Goal: Complete application form

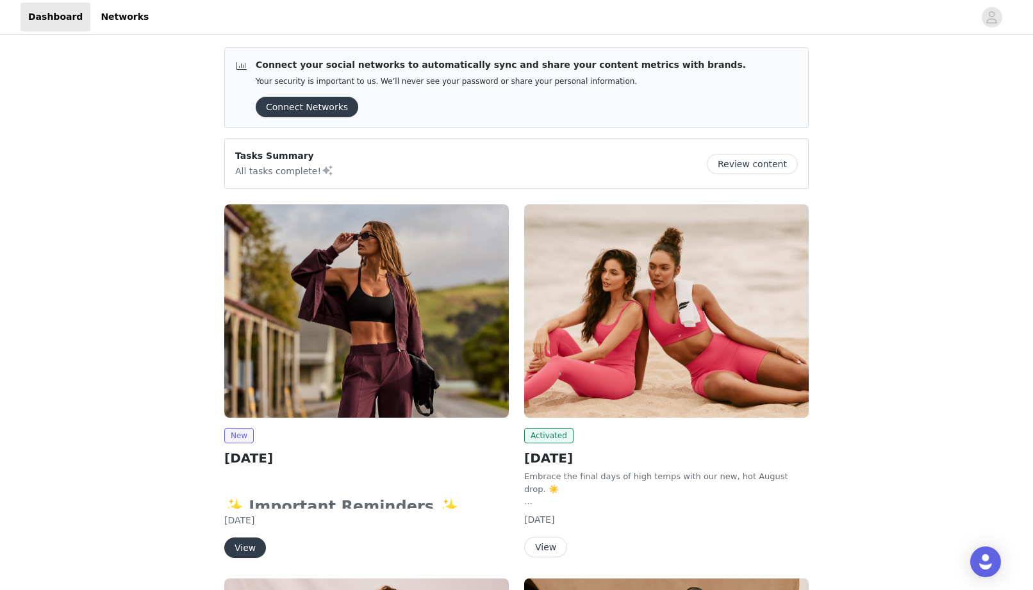
scroll to position [127, 0]
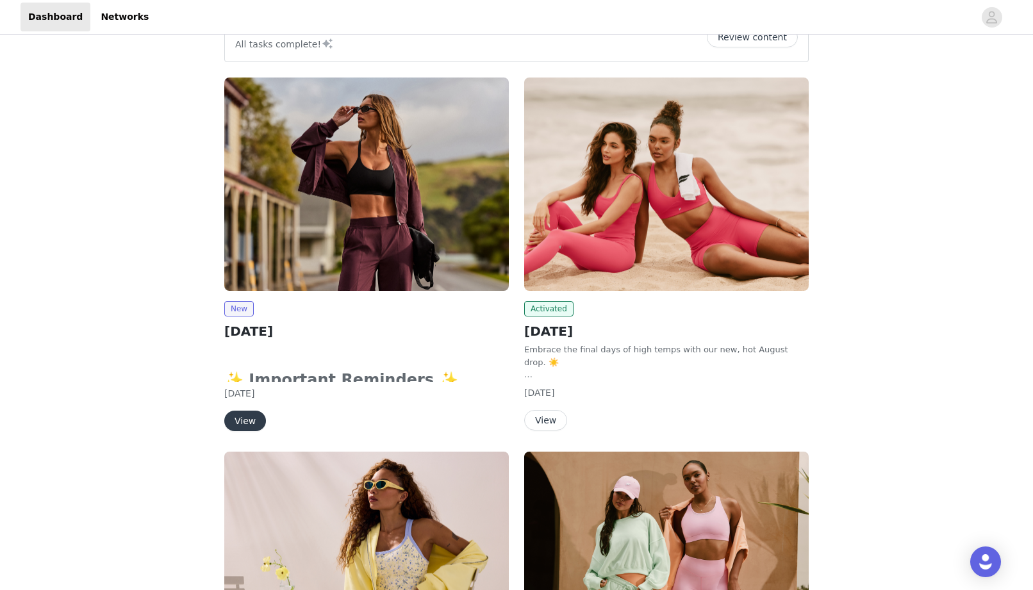
click at [245, 420] on button "View" at bounding box center [245, 421] width 42 height 21
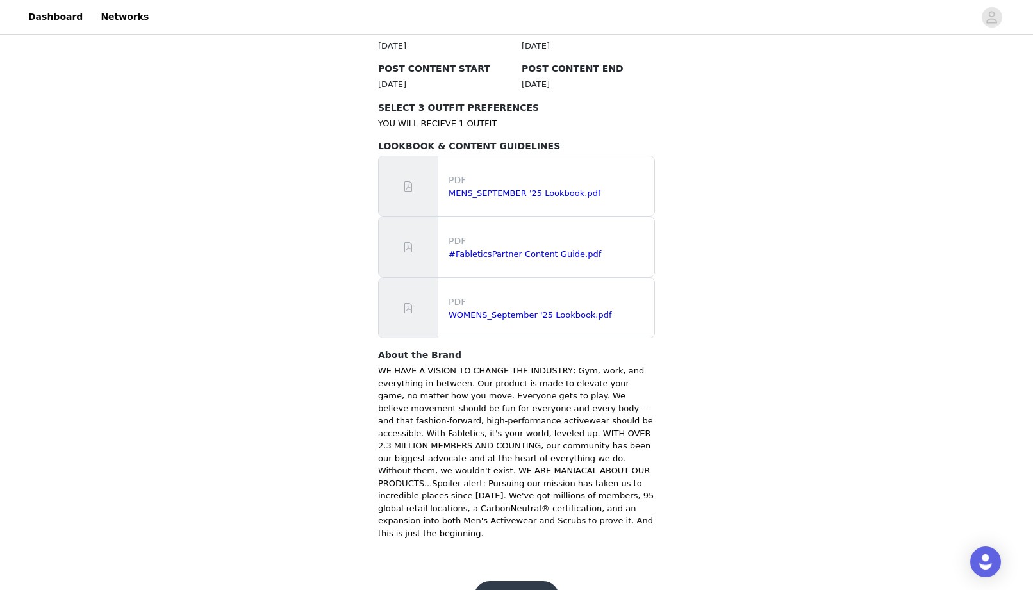
scroll to position [720, 0]
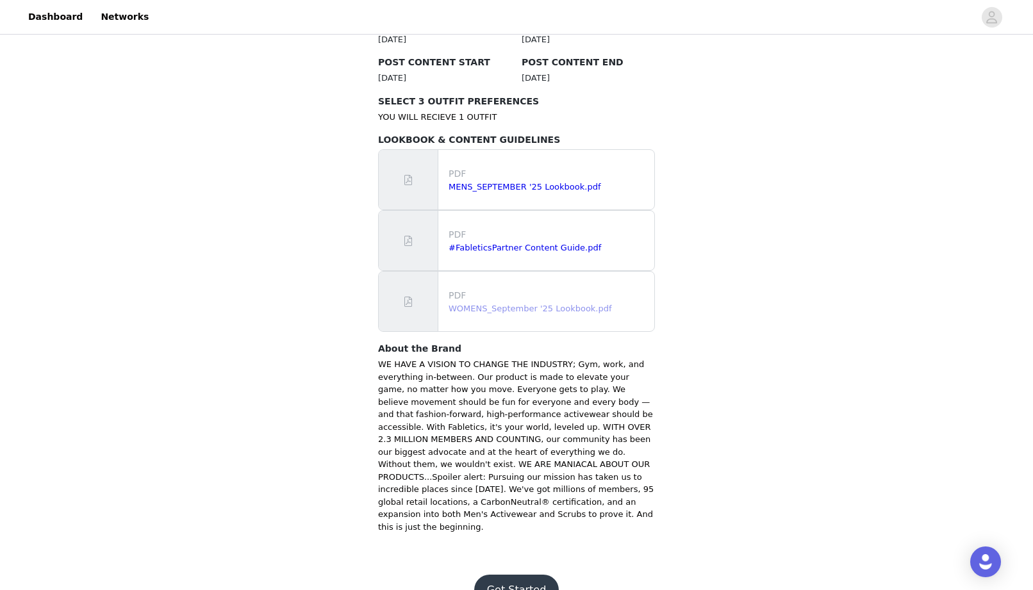
click at [506, 304] on link "WOMENS_September '25 Lookbook.pdf" at bounding box center [530, 309] width 163 height 10
click at [527, 575] on button "Get Started" at bounding box center [516, 590] width 85 height 31
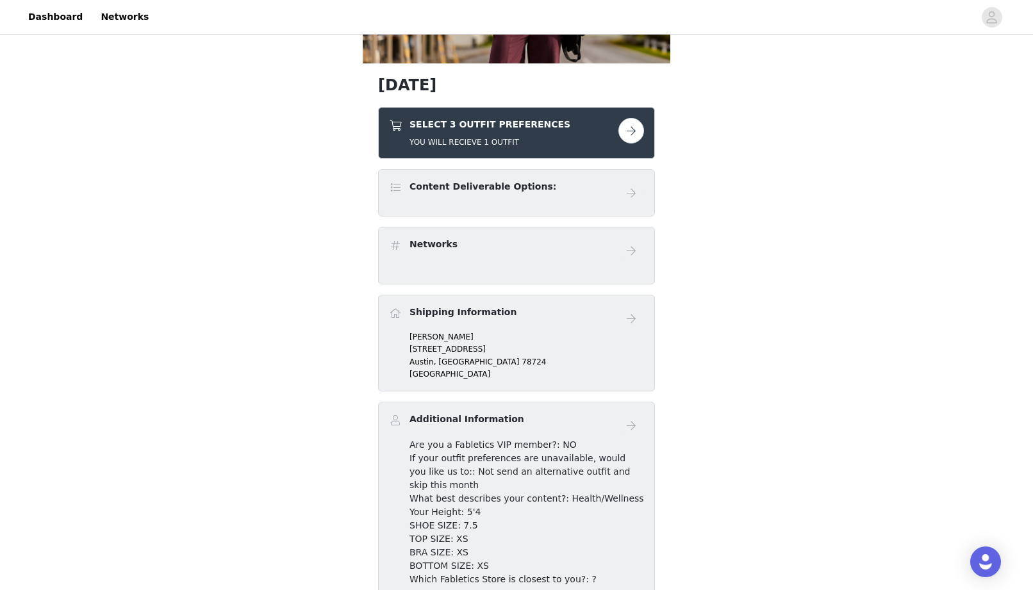
scroll to position [180, 0]
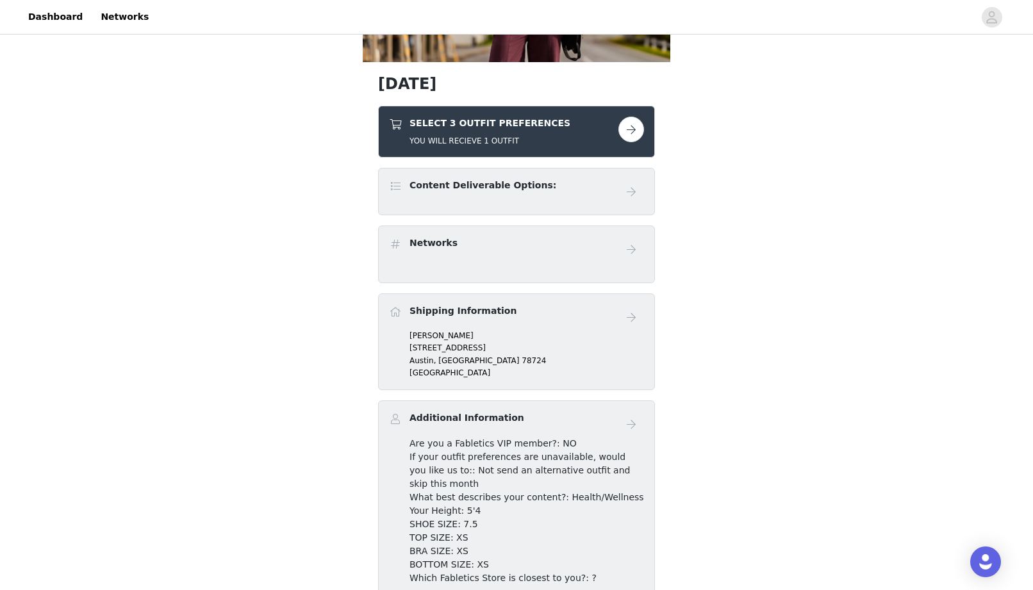
click at [577, 134] on div "SELECT 3 OUTFIT PREFERENCES YOU WILL RECIEVE 1 OUTFIT" at bounding box center [503, 132] width 229 height 30
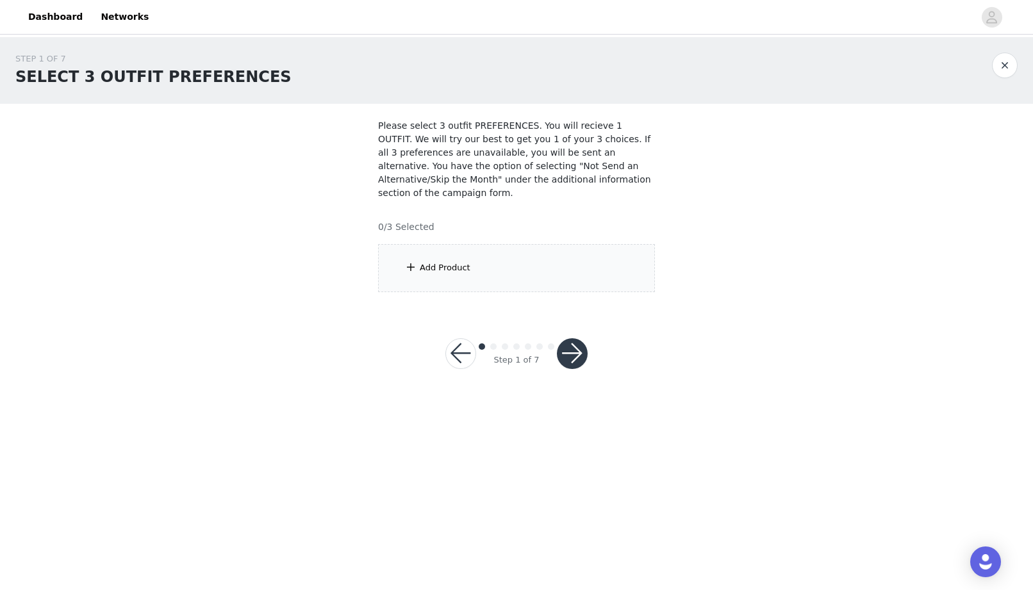
click at [435, 276] on div "Add Product" at bounding box center [516, 268] width 277 height 48
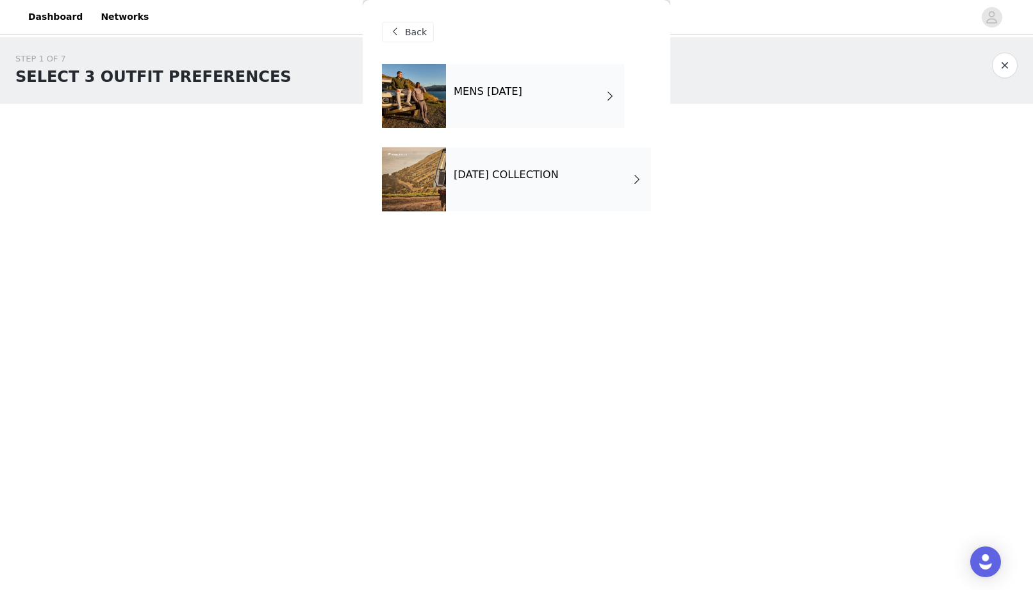
click at [419, 37] on span "Back" at bounding box center [416, 32] width 22 height 13
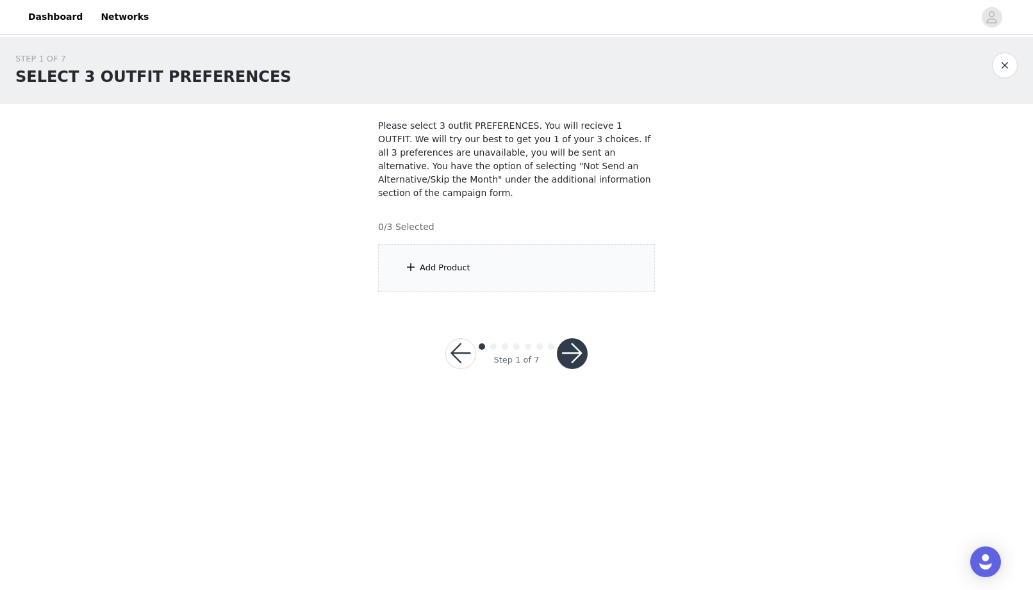
drag, startPoint x: 545, startPoint y: 251, endPoint x: 491, endPoint y: 301, distance: 72.5
click at [545, 251] on div "Add Product" at bounding box center [516, 268] width 277 height 48
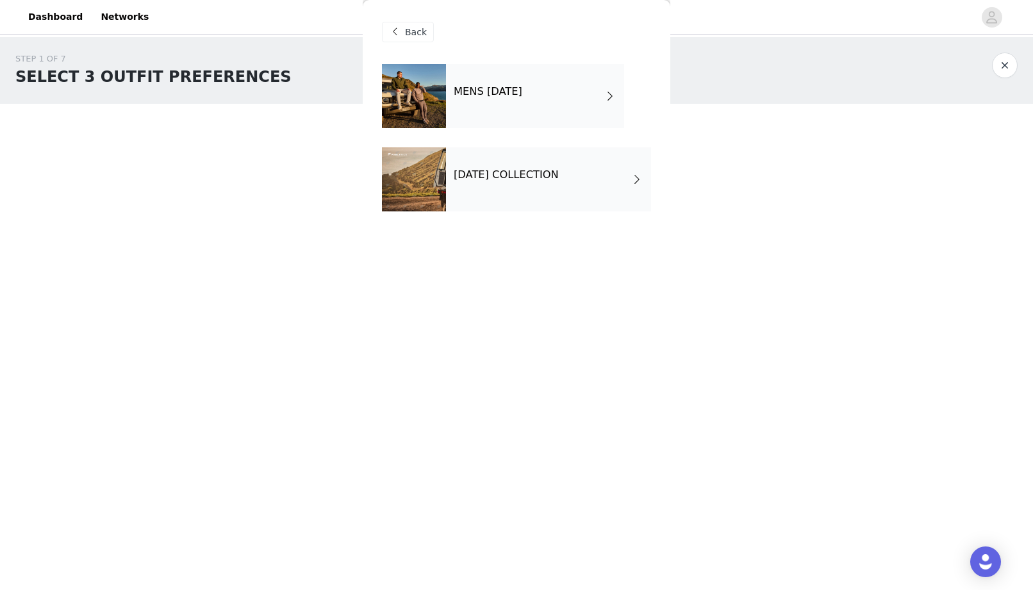
click at [504, 188] on div "[DATE] COLLECTION" at bounding box center [548, 179] width 205 height 64
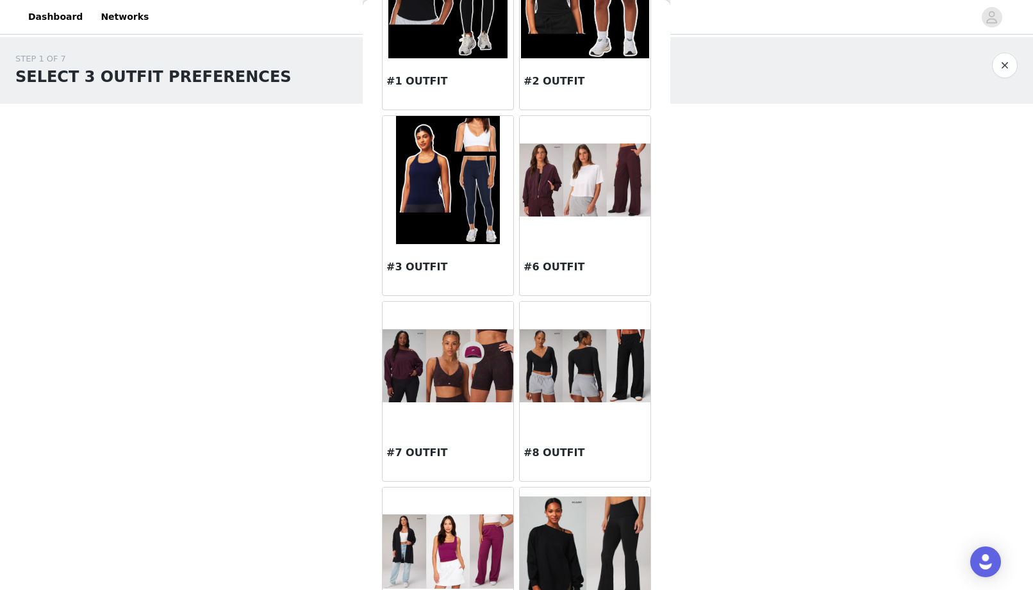
scroll to position [131, 0]
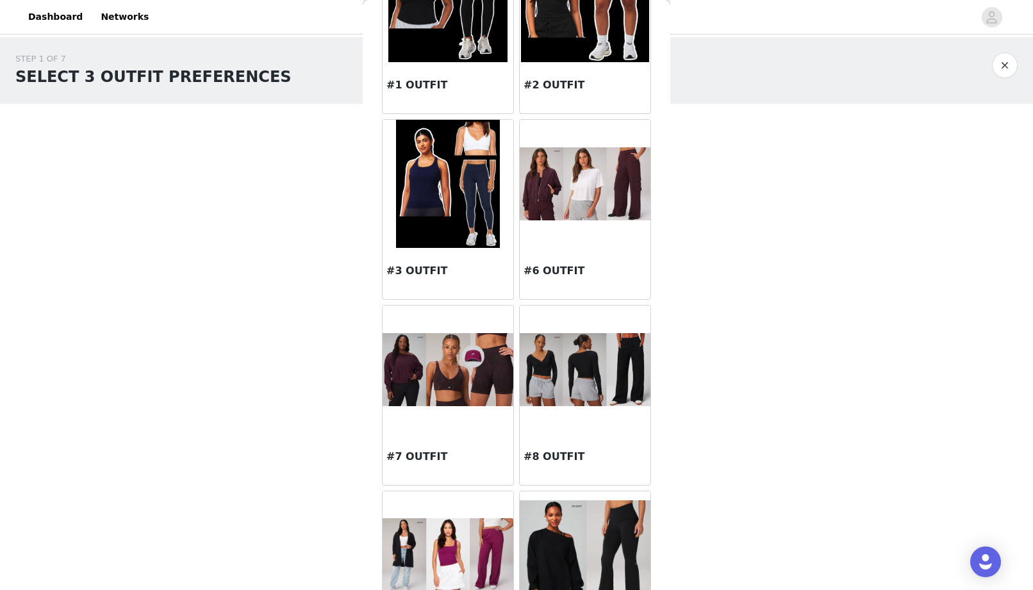
click at [615, 168] on img at bounding box center [585, 183] width 131 height 73
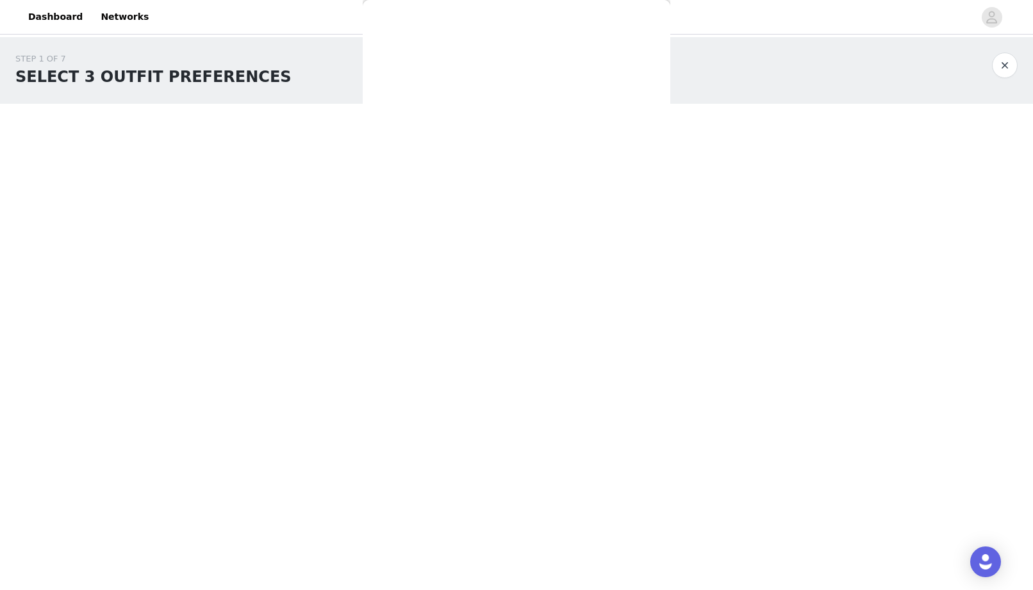
scroll to position [0, 0]
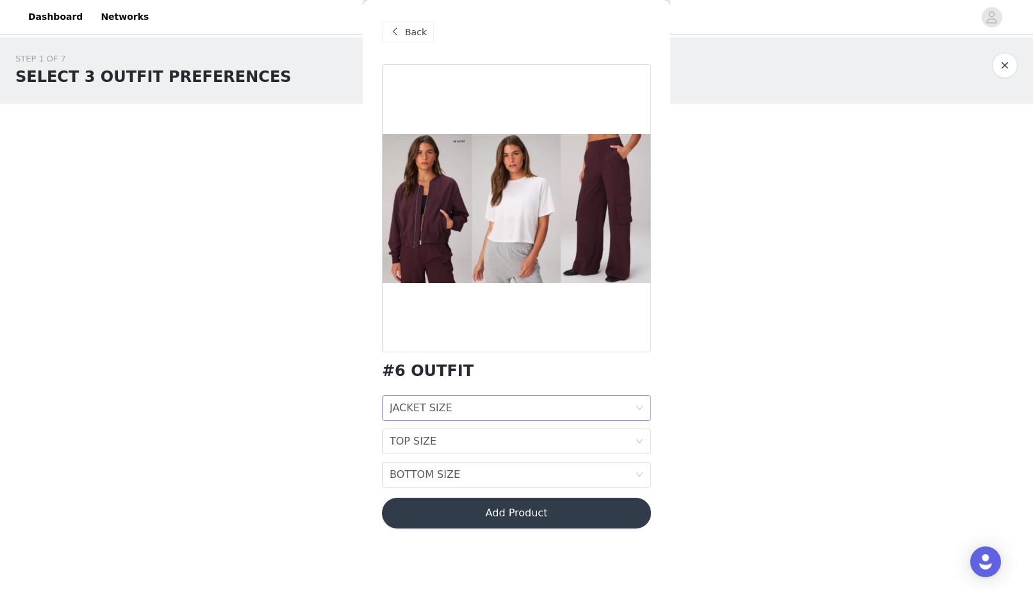
click at [446, 409] on div "JACKET SIZE" at bounding box center [421, 408] width 63 height 24
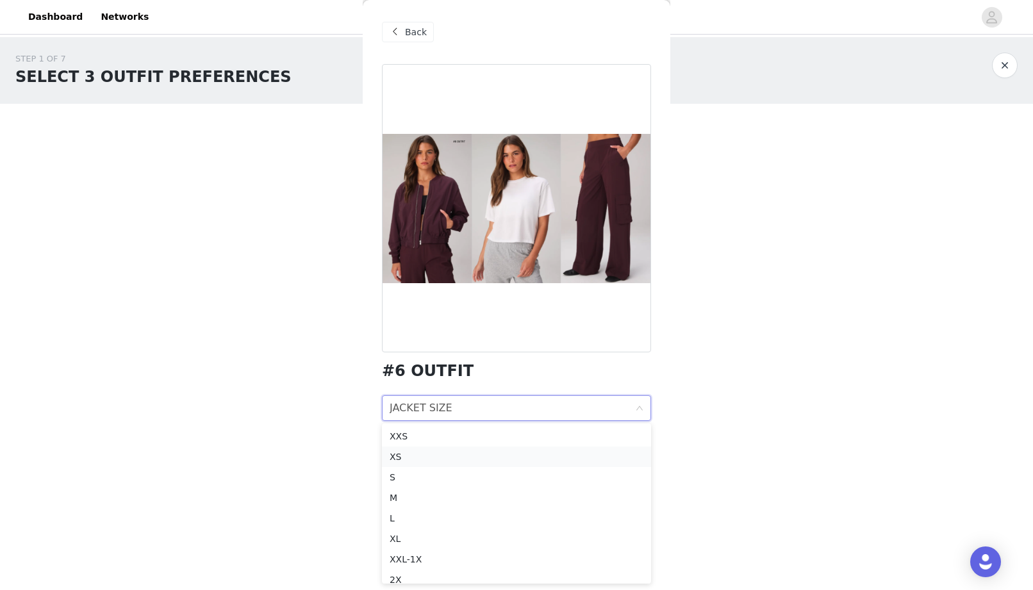
click at [461, 452] on div "XS" at bounding box center [517, 457] width 254 height 14
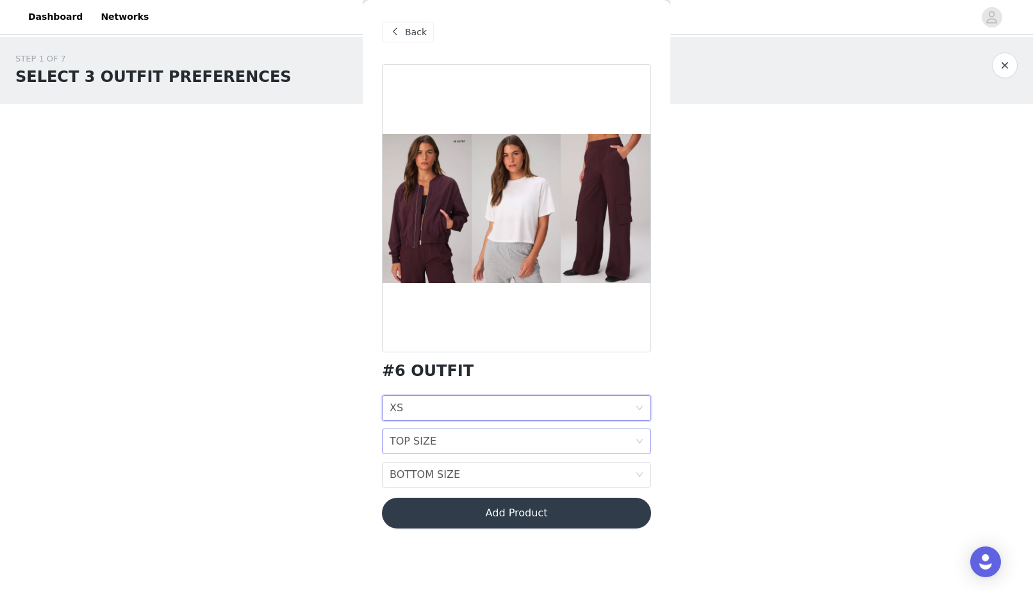
click at [439, 438] on div "TOP SIZE TOP SIZE" at bounding box center [512, 441] width 245 height 24
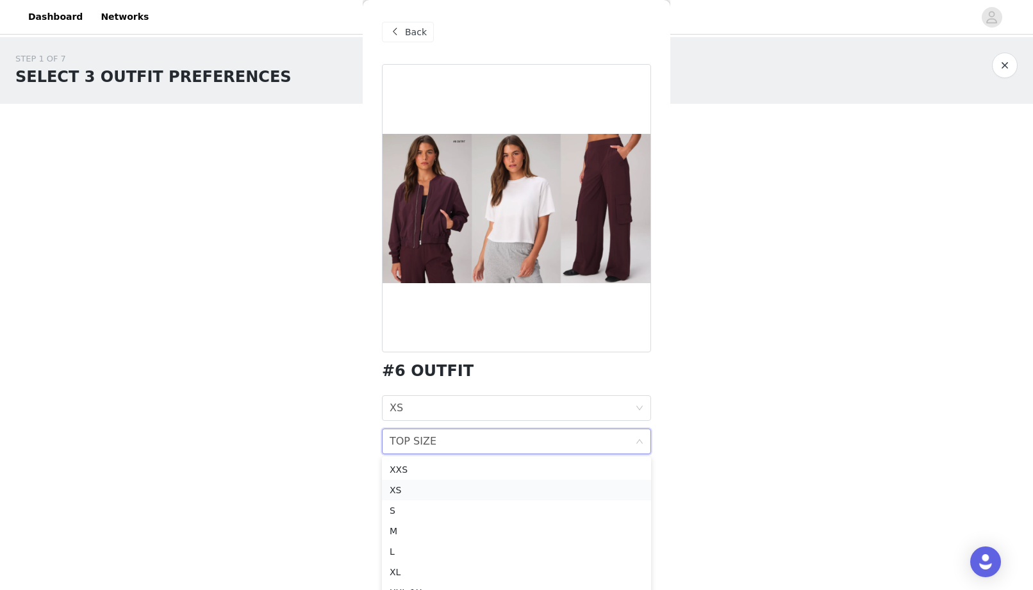
click at [441, 492] on div "XS" at bounding box center [517, 490] width 254 height 14
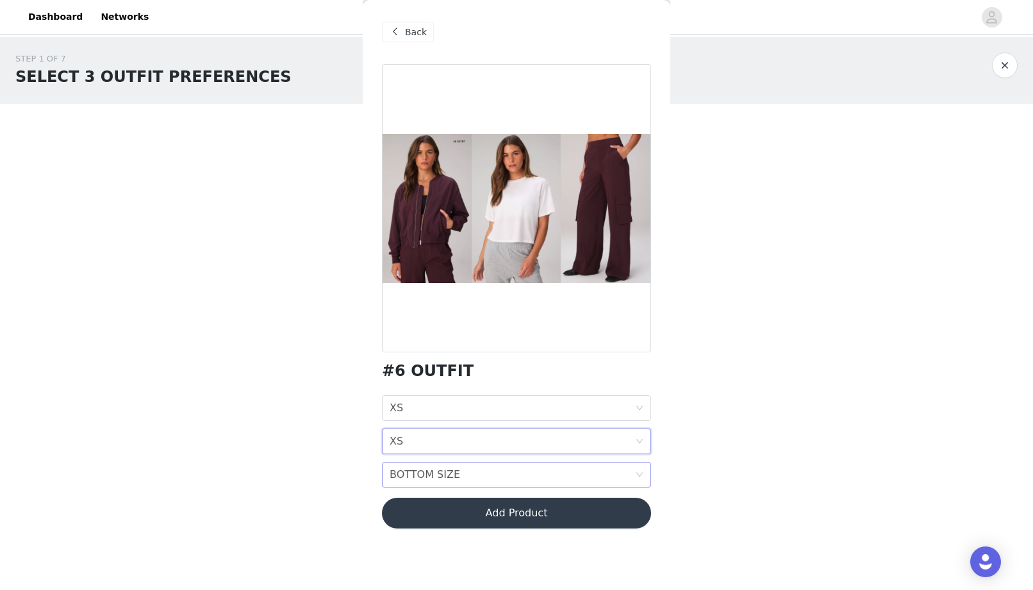
click at [429, 481] on div "BOTTOM SIZE" at bounding box center [425, 475] width 70 height 24
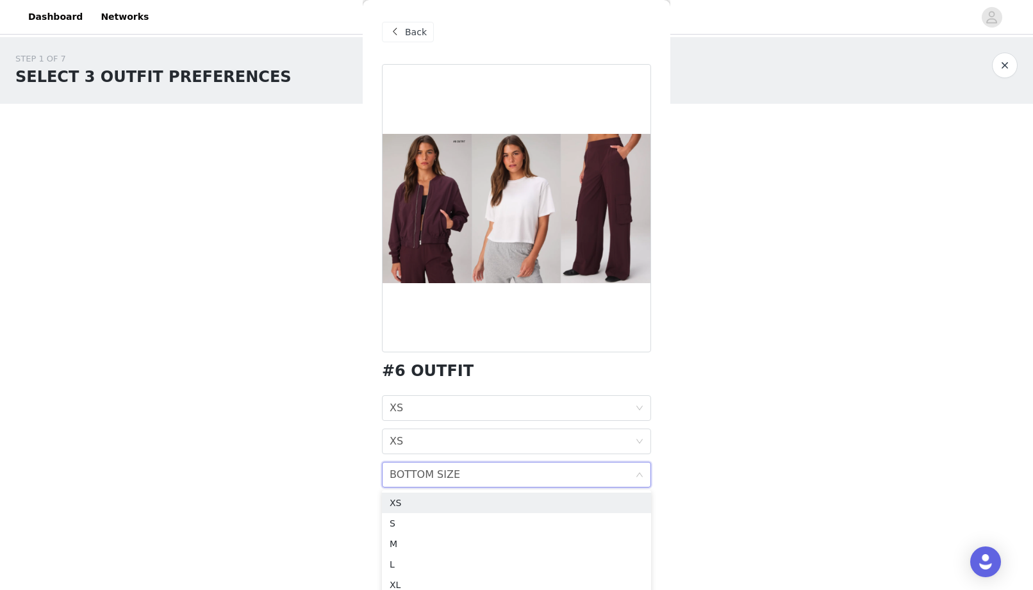
click at [431, 500] on div "XS" at bounding box center [517, 503] width 254 height 14
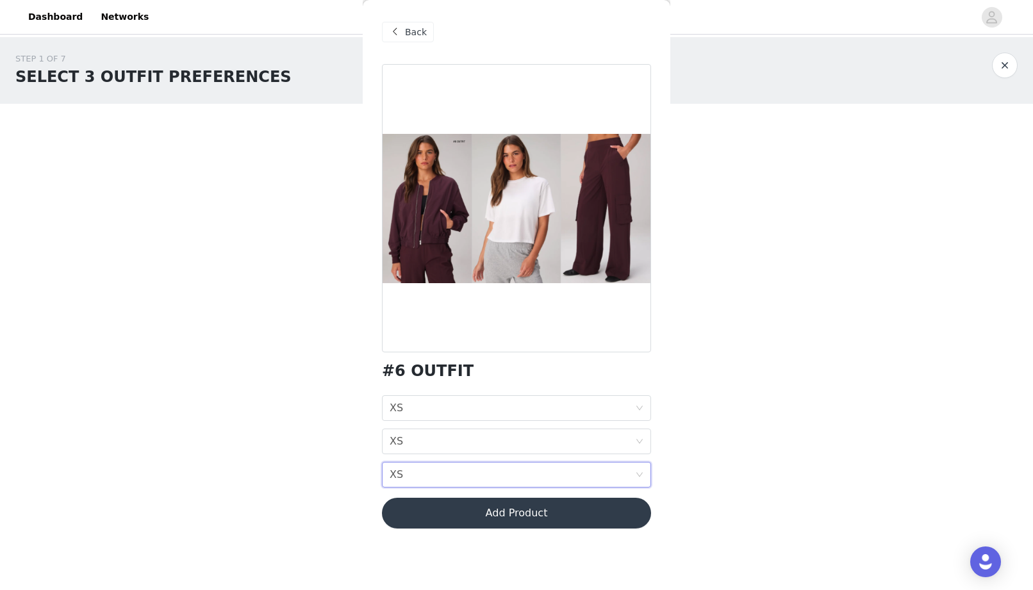
click at [492, 511] on button "Add Product" at bounding box center [516, 513] width 269 height 31
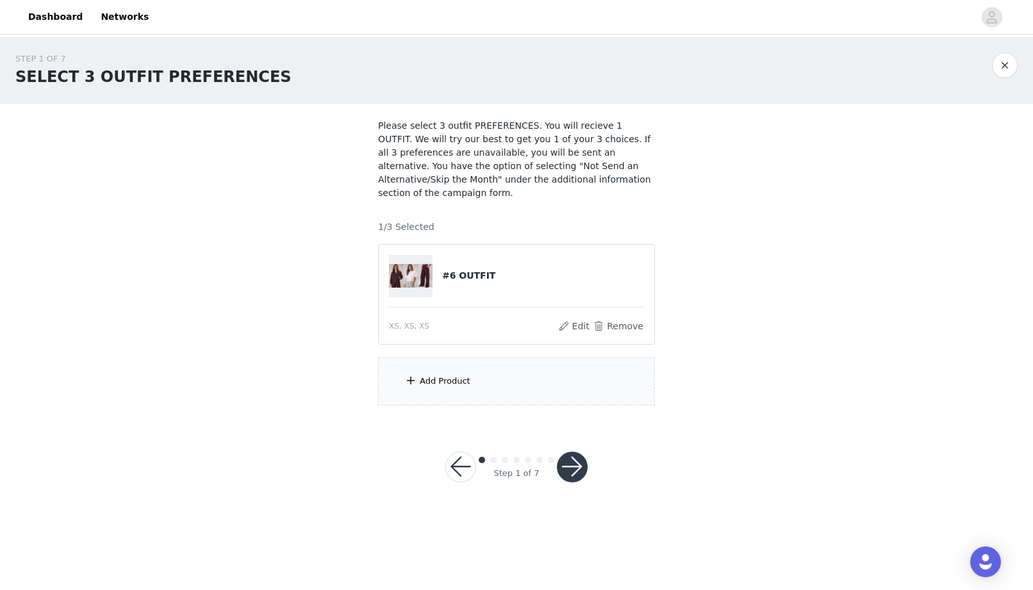
click at [490, 375] on div "Add Product" at bounding box center [516, 382] width 277 height 48
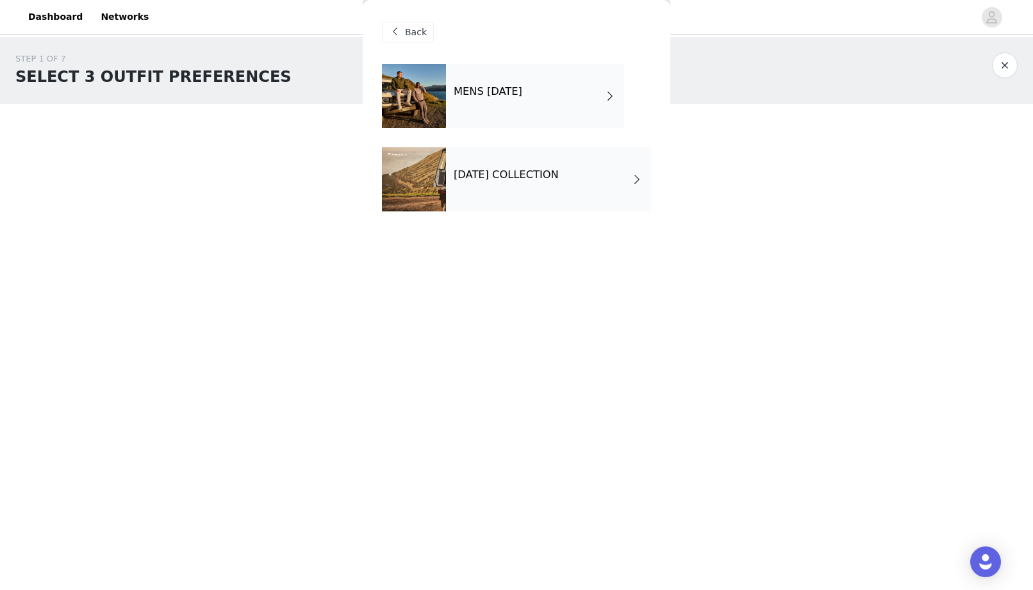
drag, startPoint x: 510, startPoint y: 191, endPoint x: 495, endPoint y: 353, distance: 162.8
click at [510, 191] on div "[DATE] COLLECTION" at bounding box center [548, 179] width 205 height 64
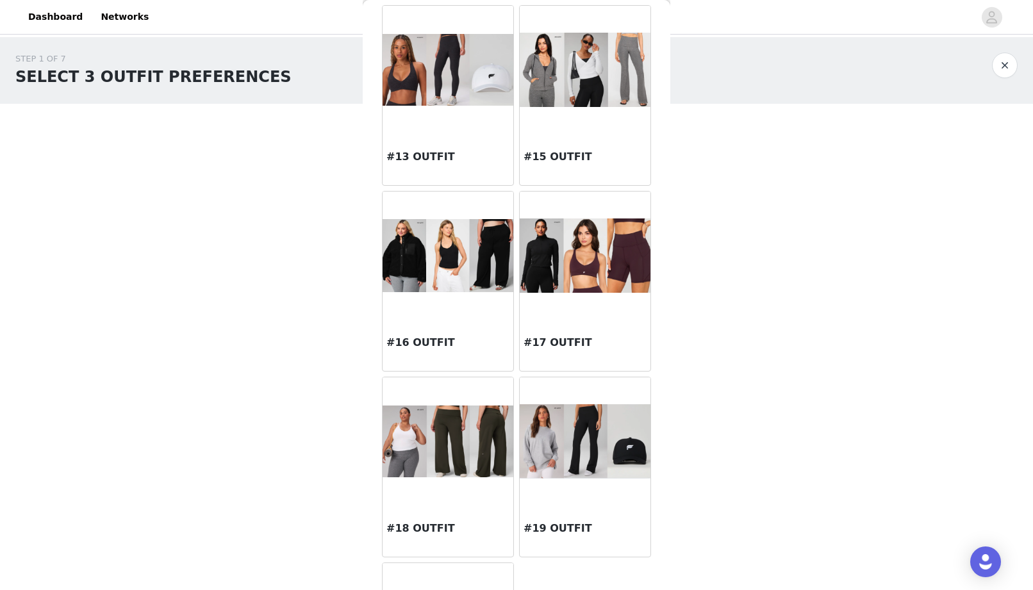
scroll to position [983, 0]
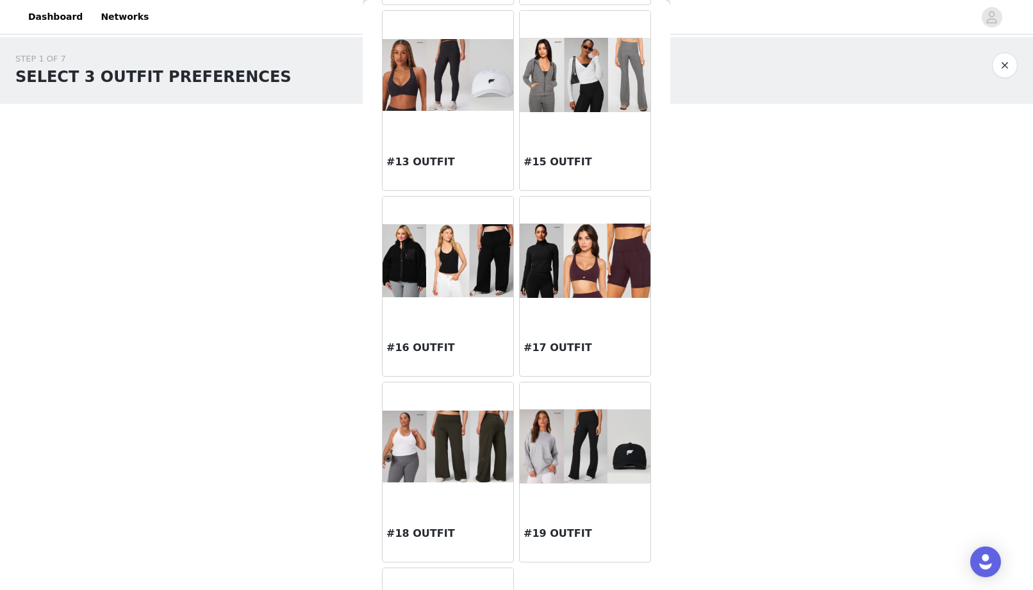
click at [618, 274] on img at bounding box center [585, 261] width 131 height 74
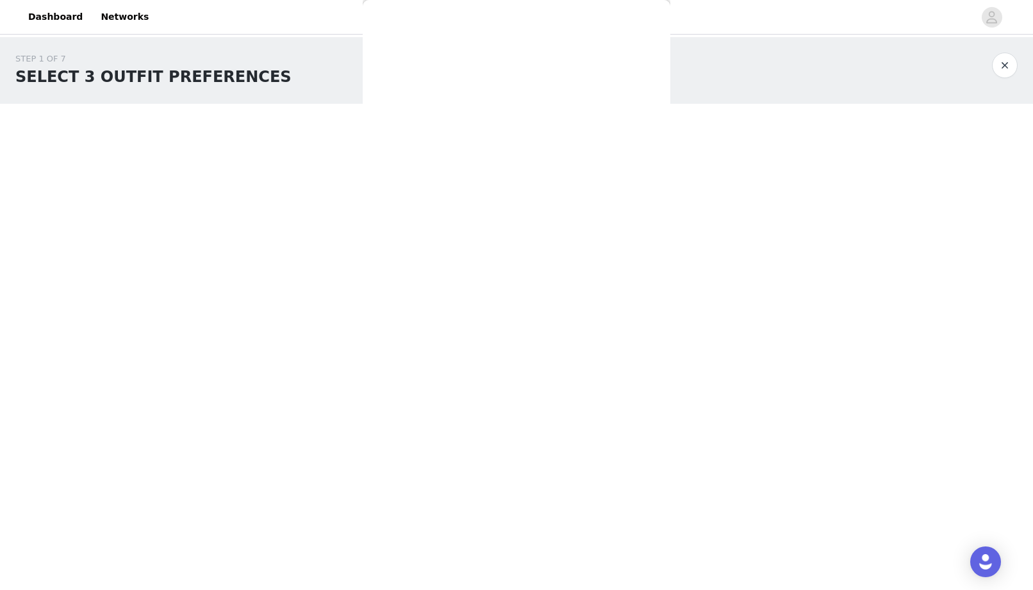
scroll to position [0, 0]
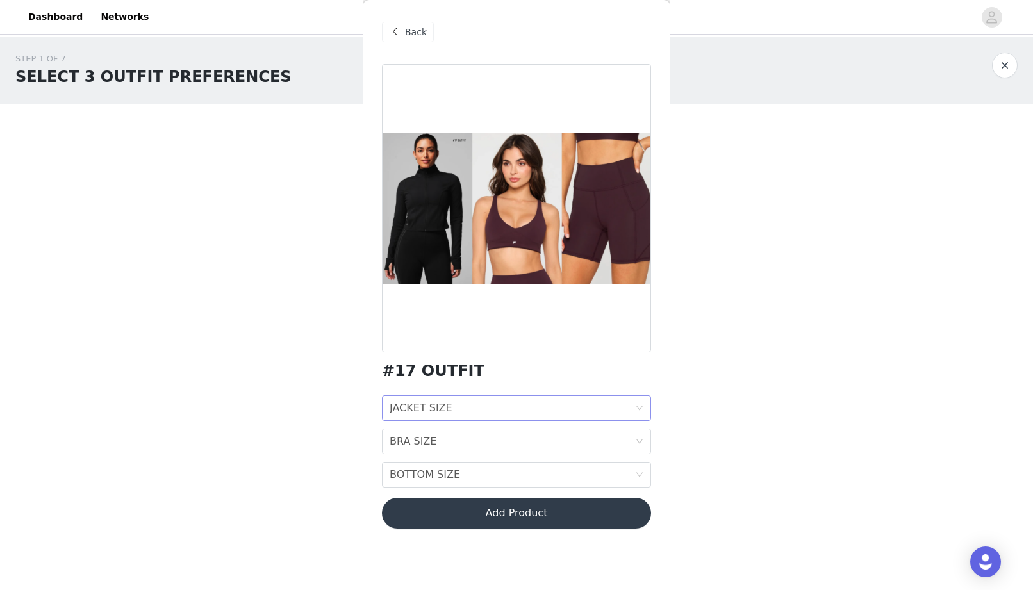
click at [440, 411] on div "JACKET SIZE" at bounding box center [421, 408] width 63 height 24
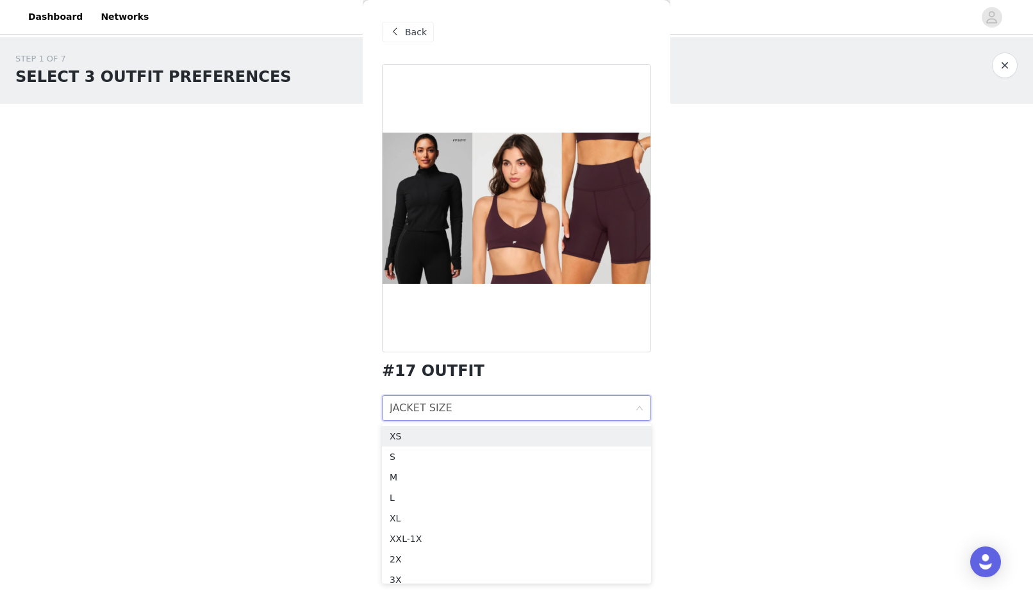
click at [438, 434] on div "XS" at bounding box center [517, 436] width 254 height 14
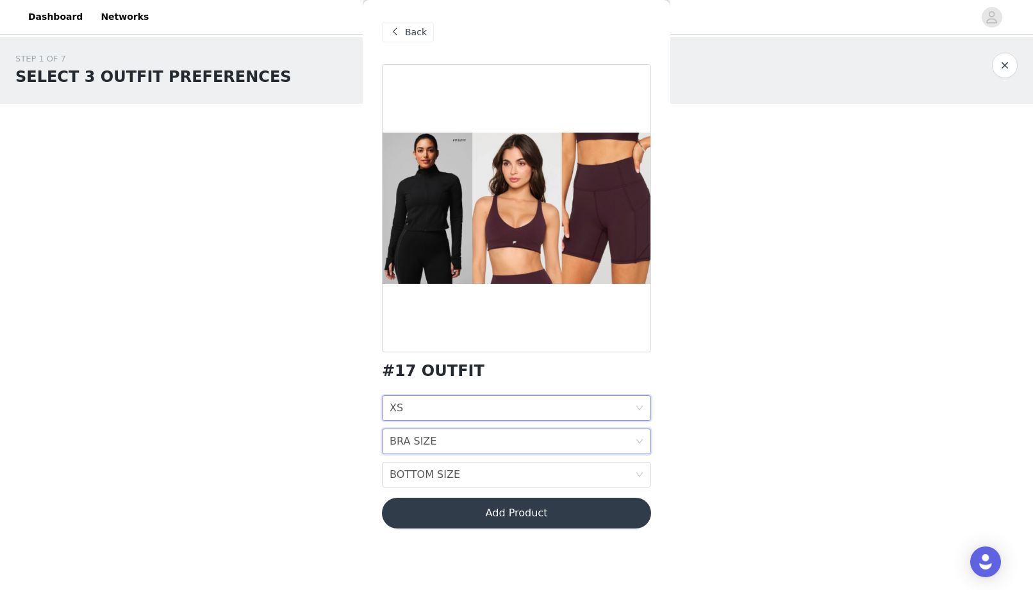
drag, startPoint x: 429, startPoint y: 440, endPoint x: 427, endPoint y: 454, distance: 14.9
click at [429, 440] on div "BRA SIZE" at bounding box center [413, 441] width 47 height 24
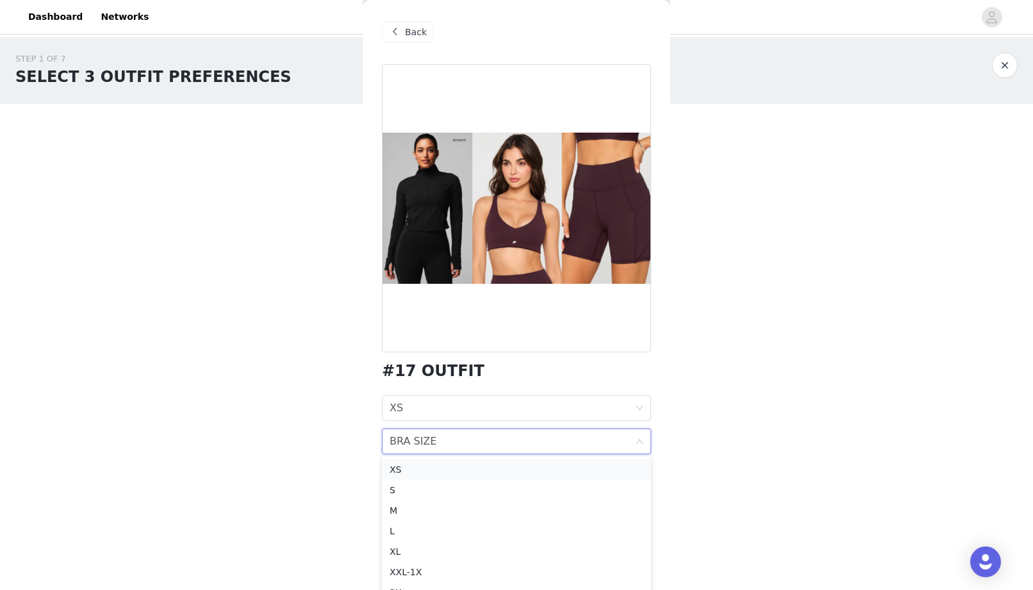
click at [428, 468] on div "XS" at bounding box center [517, 470] width 254 height 14
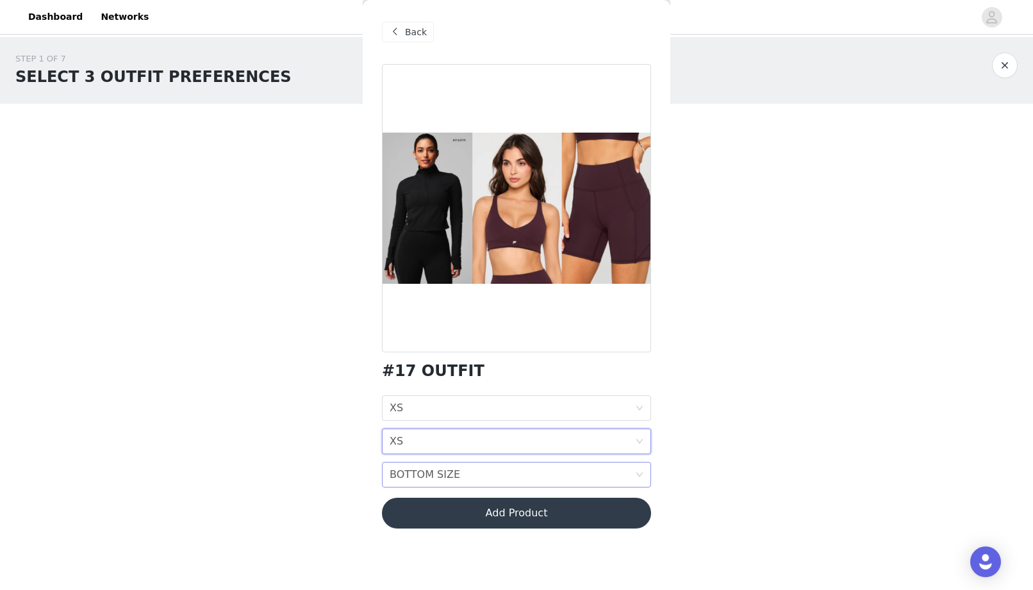
click at [430, 474] on div "BOTTOM SIZE" at bounding box center [425, 475] width 70 height 24
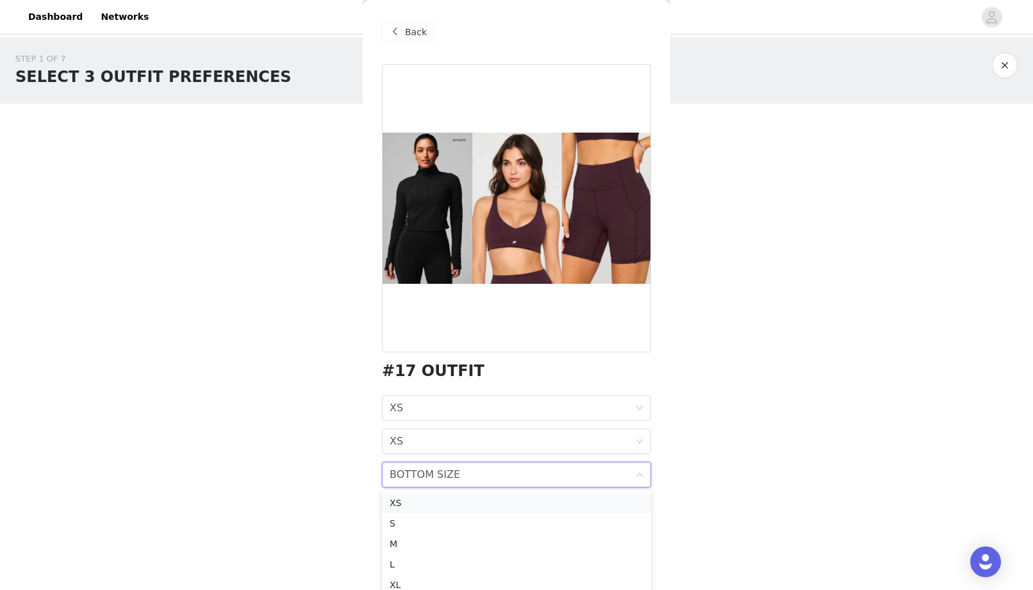
click at [433, 502] on div "XS" at bounding box center [517, 503] width 254 height 14
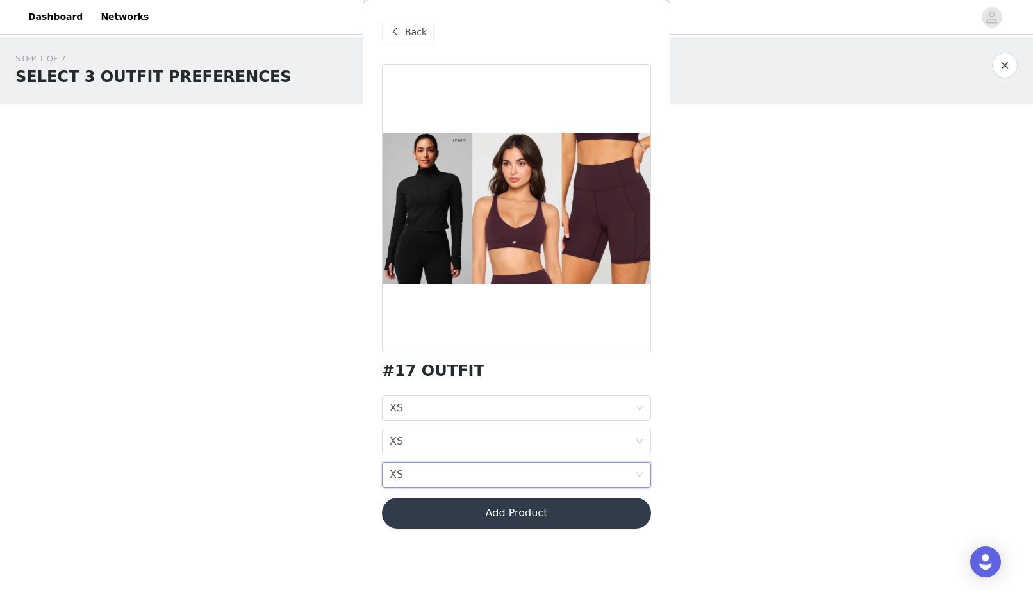
click at [436, 515] on button "Add Product" at bounding box center [516, 513] width 269 height 31
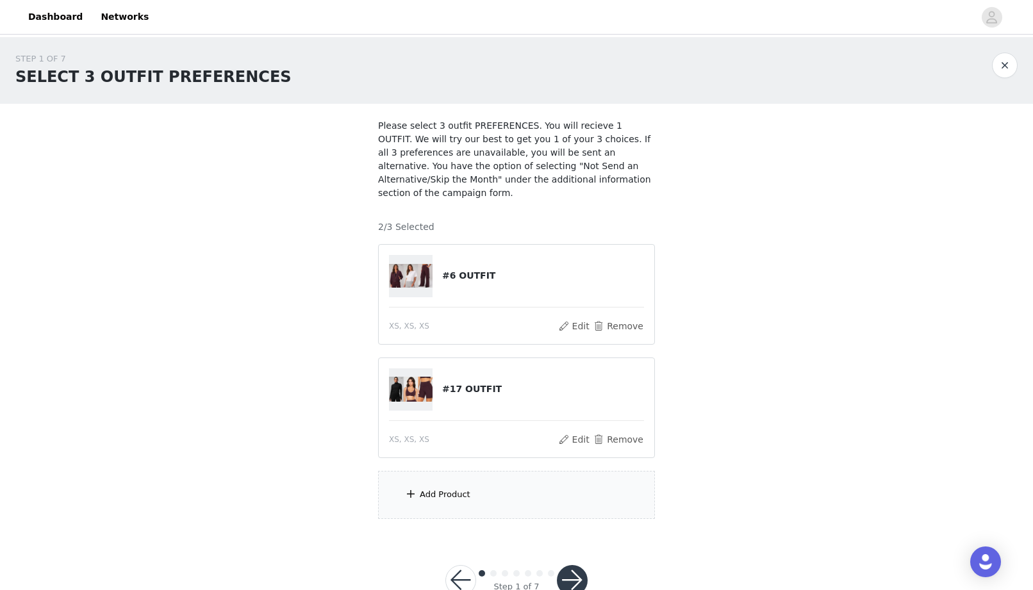
scroll to position [37, 0]
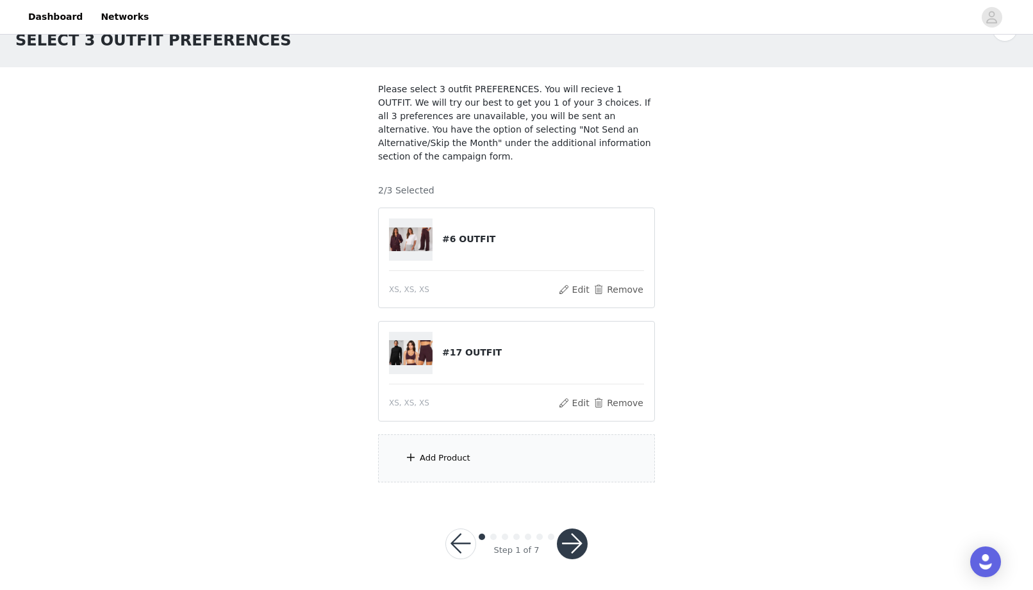
click at [587, 550] on div at bounding box center [572, 544] width 31 height 31
click at [577, 545] on button "button" at bounding box center [572, 544] width 31 height 31
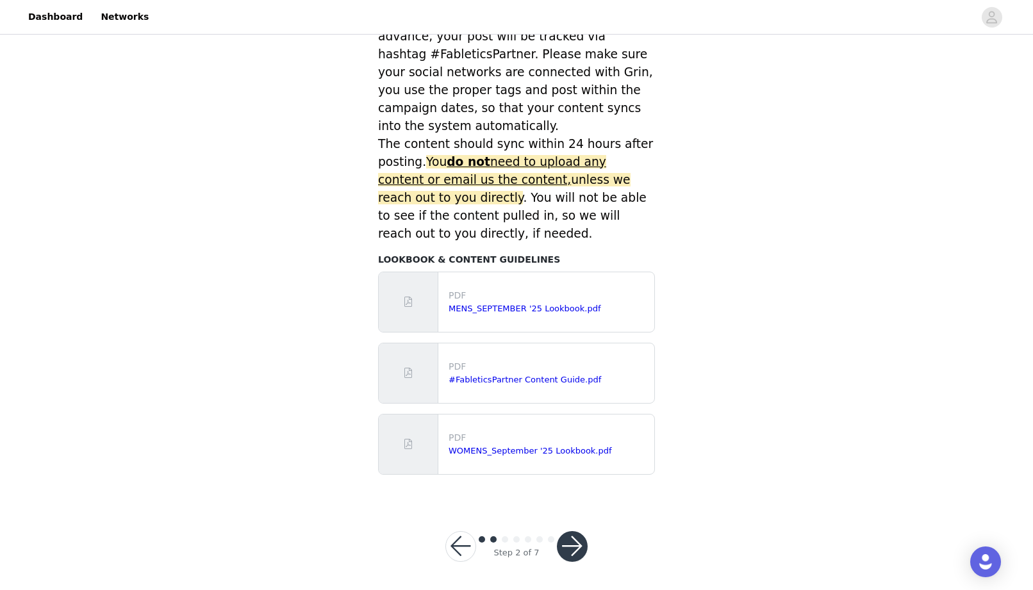
scroll to position [501, 0]
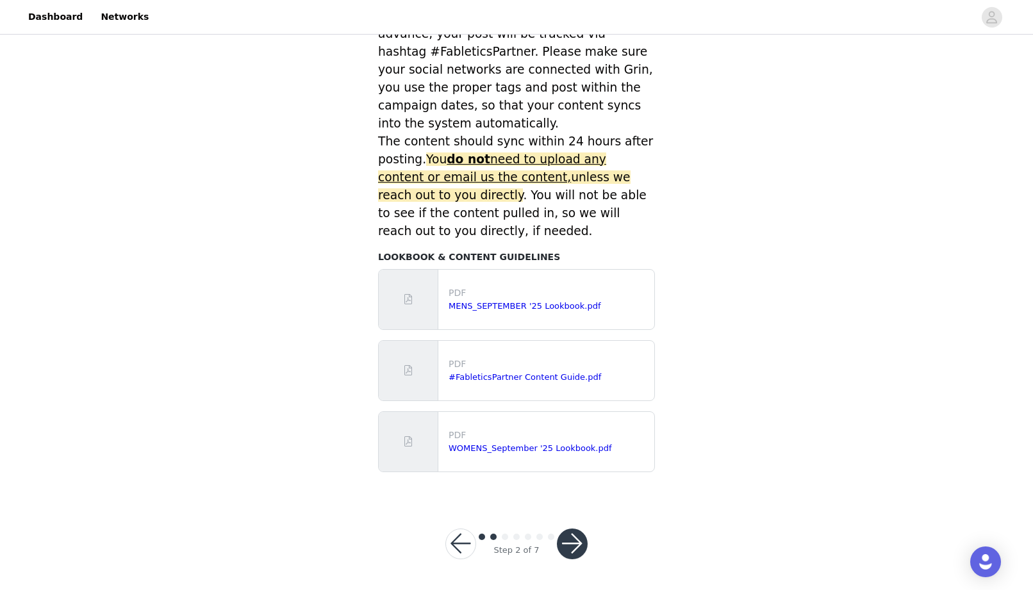
click at [579, 545] on button "button" at bounding box center [572, 544] width 31 height 31
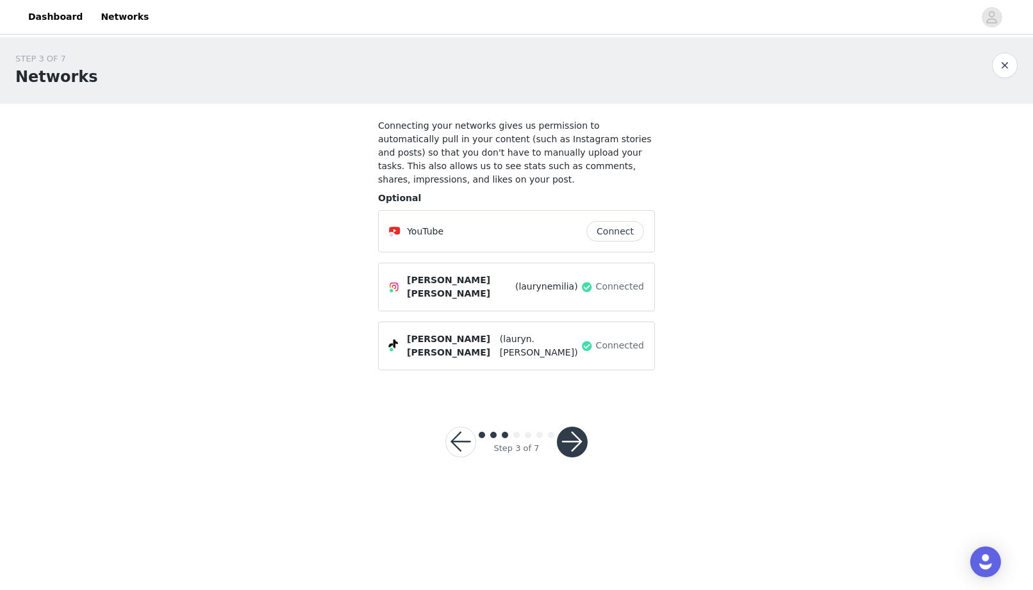
click at [577, 428] on button "button" at bounding box center [572, 442] width 31 height 31
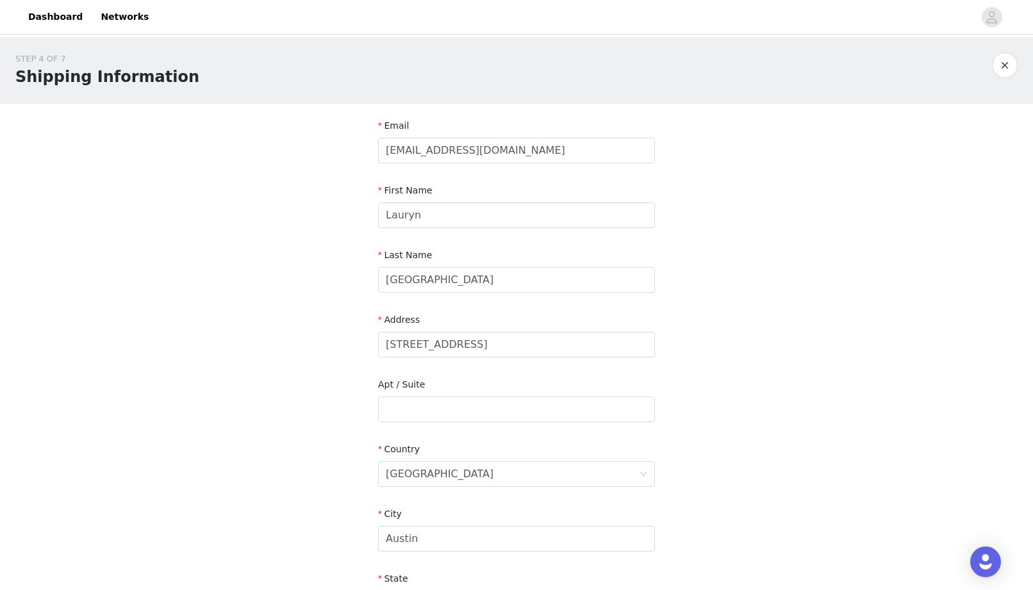
scroll to position [284, 0]
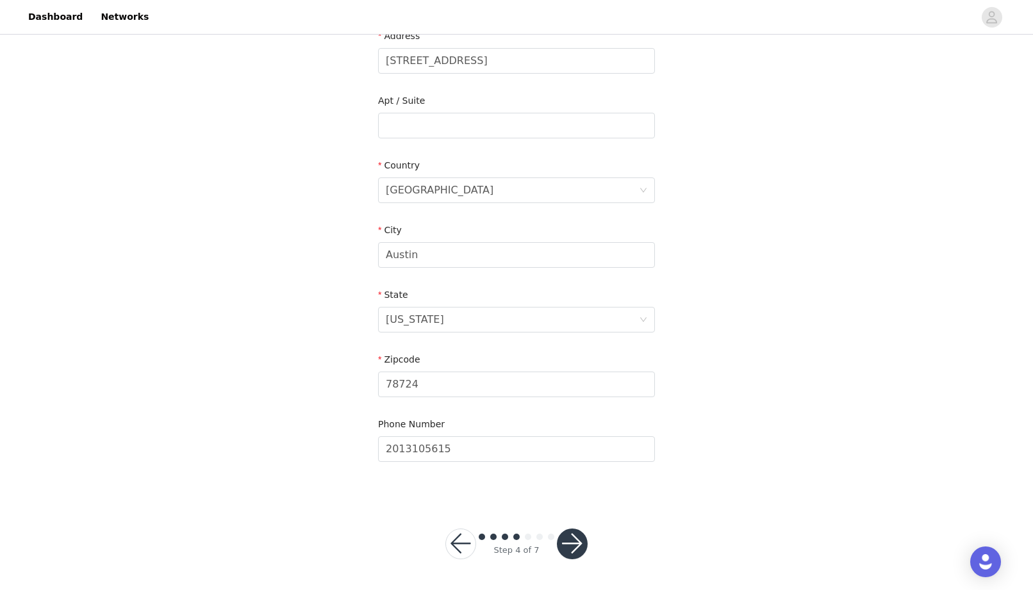
click at [585, 543] on button "button" at bounding box center [572, 544] width 31 height 31
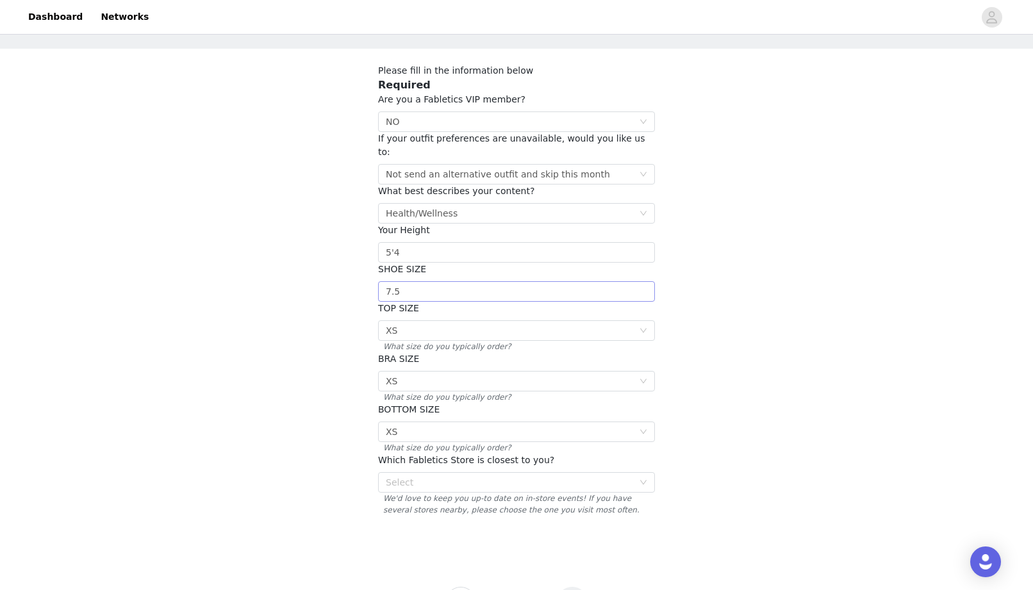
scroll to position [103, 0]
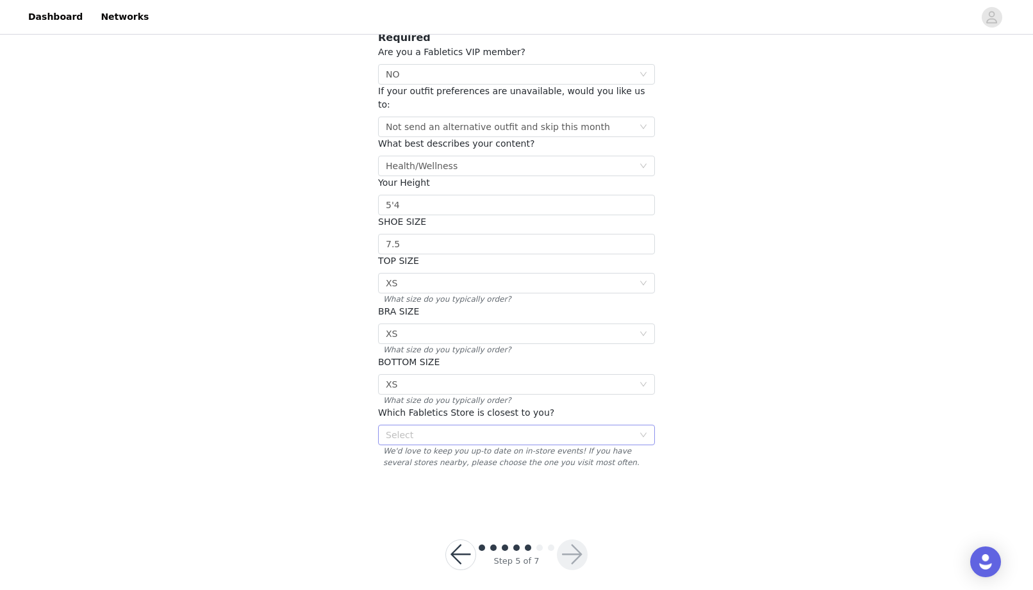
click at [544, 432] on div "Select" at bounding box center [512, 434] width 253 height 19
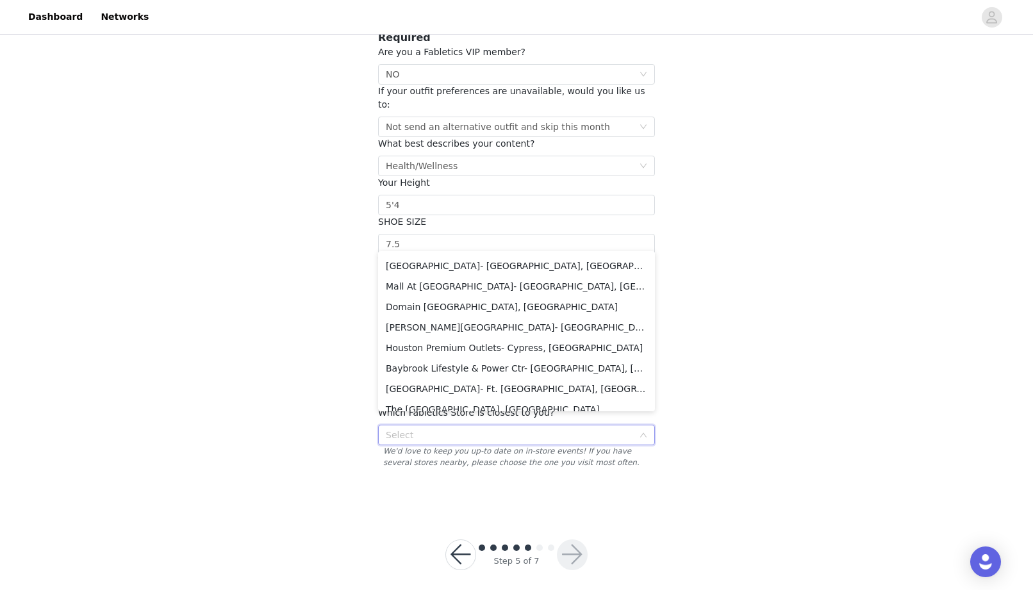
scroll to position [1820, 0]
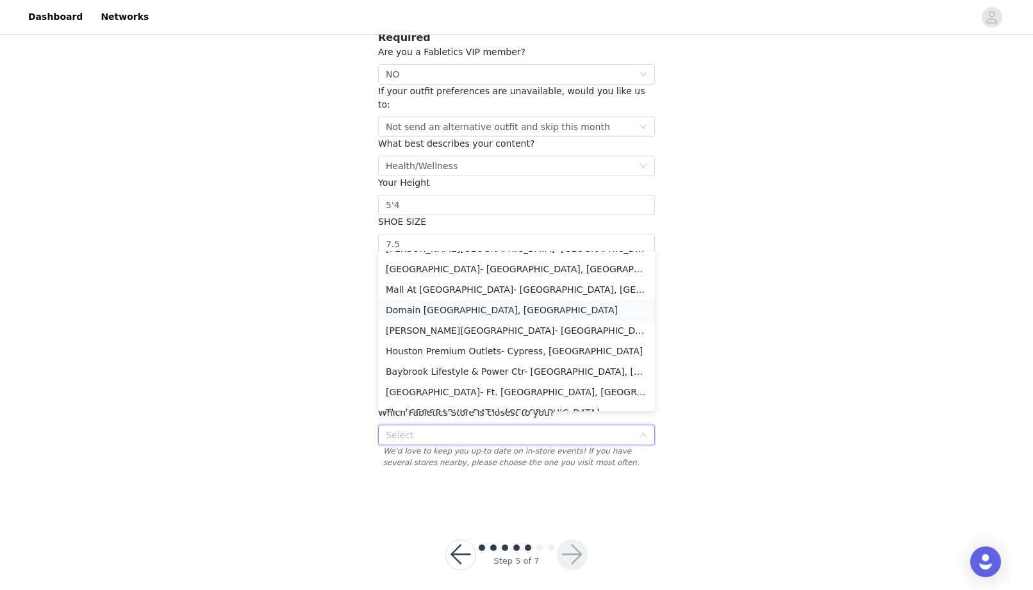
click at [495, 314] on li "Domain [GEOGRAPHIC_DATA], [GEOGRAPHIC_DATA]" at bounding box center [516, 310] width 277 height 21
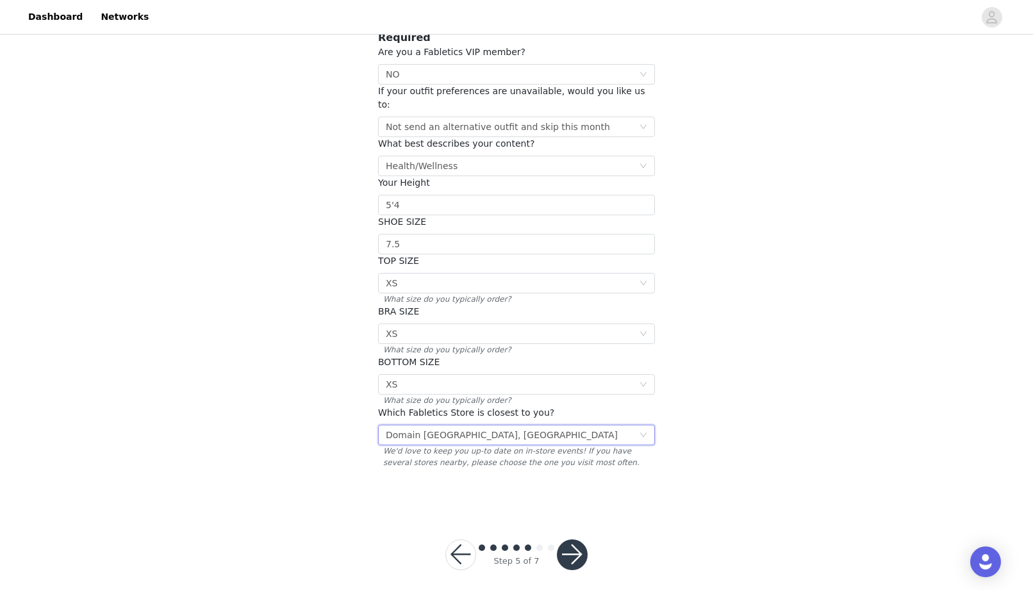
click at [577, 547] on button "button" at bounding box center [572, 555] width 31 height 31
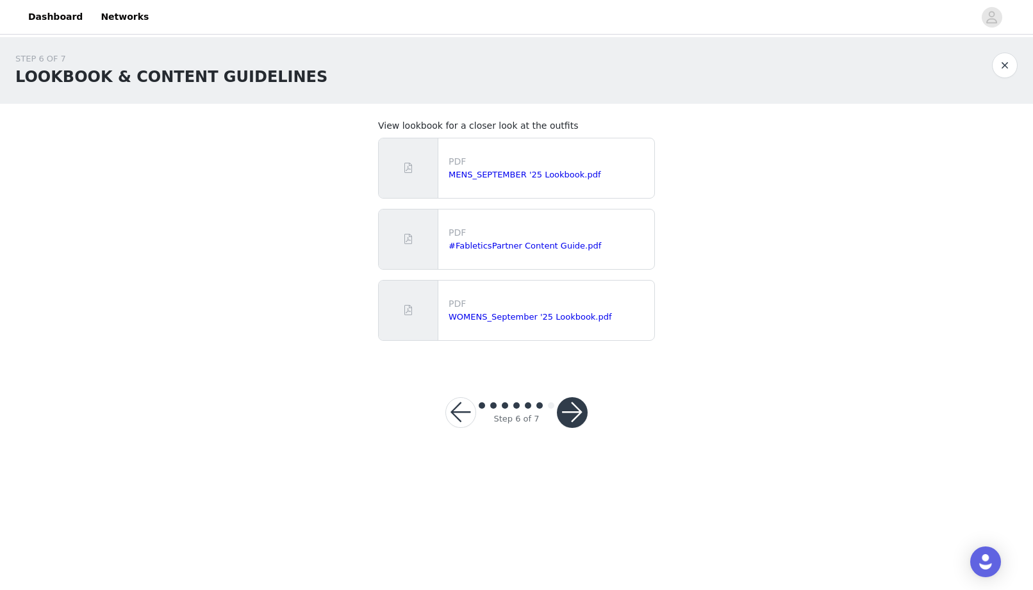
click at [576, 412] on button "button" at bounding box center [572, 412] width 31 height 31
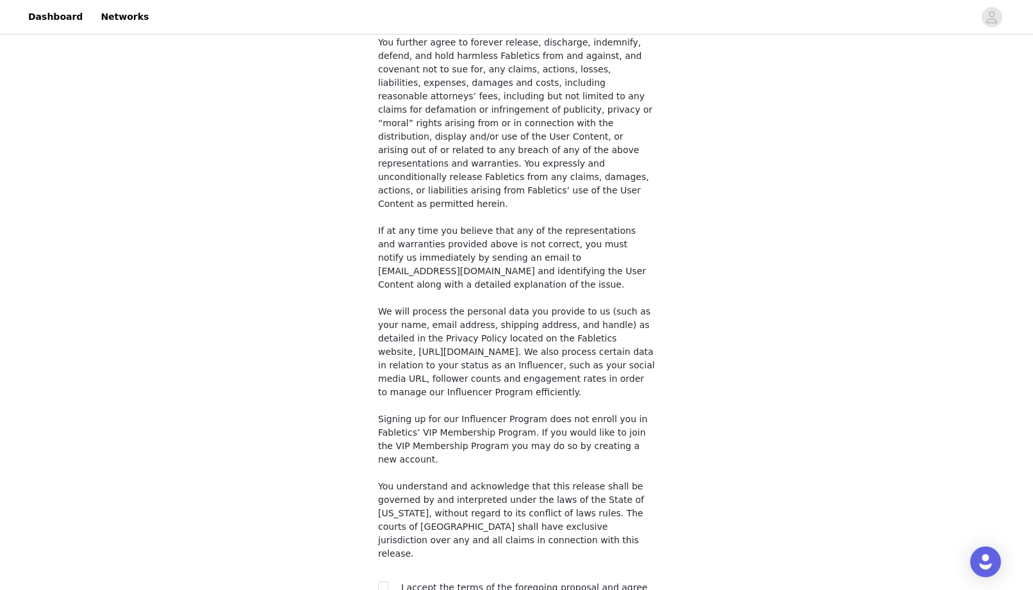
scroll to position [864, 0]
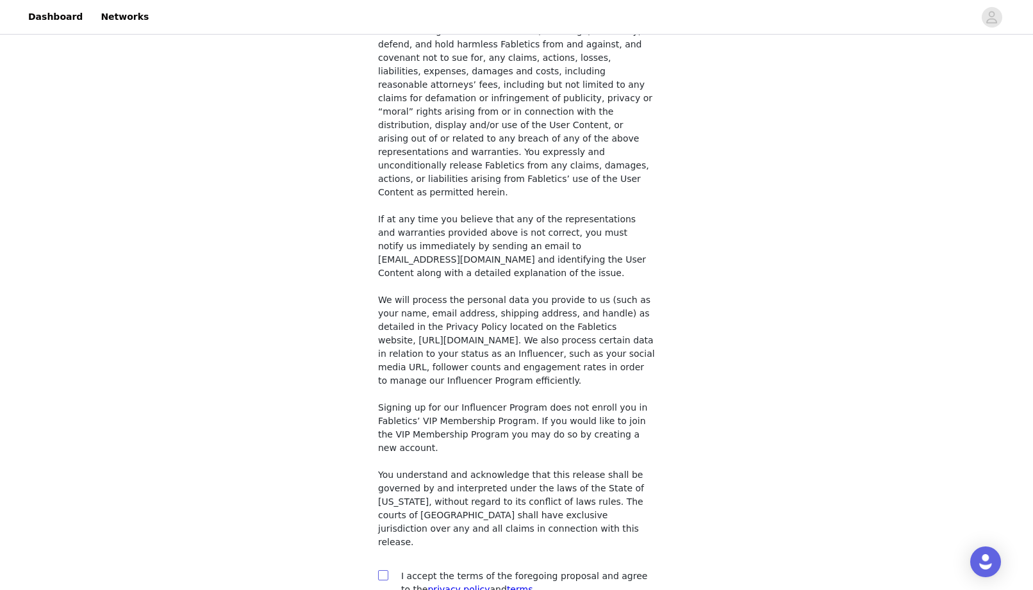
click at [380, 570] on input "checkbox" at bounding box center [382, 574] width 9 height 9
checkbox input "true"
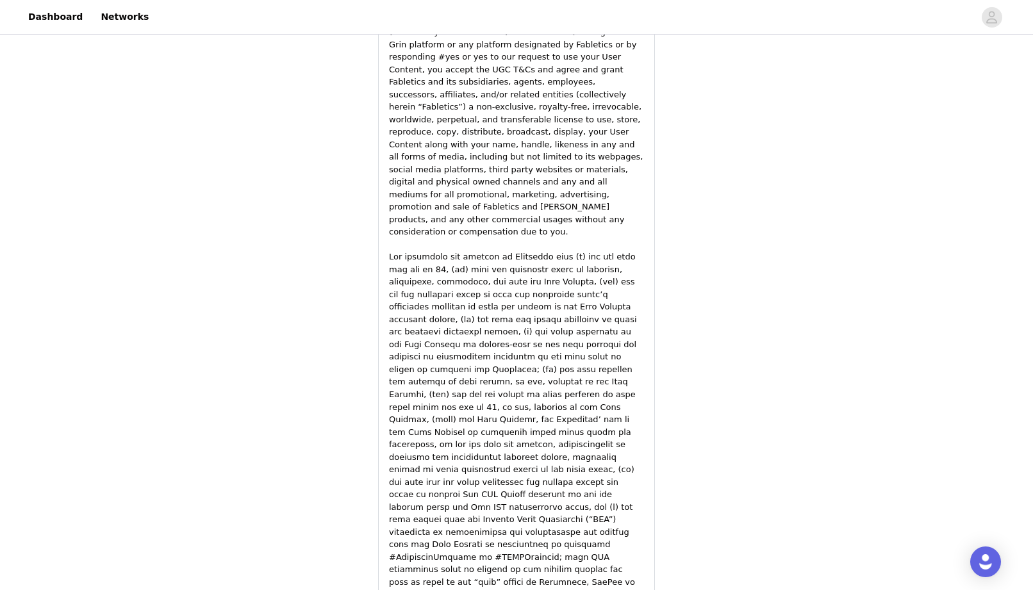
scroll to position [1724, 0]
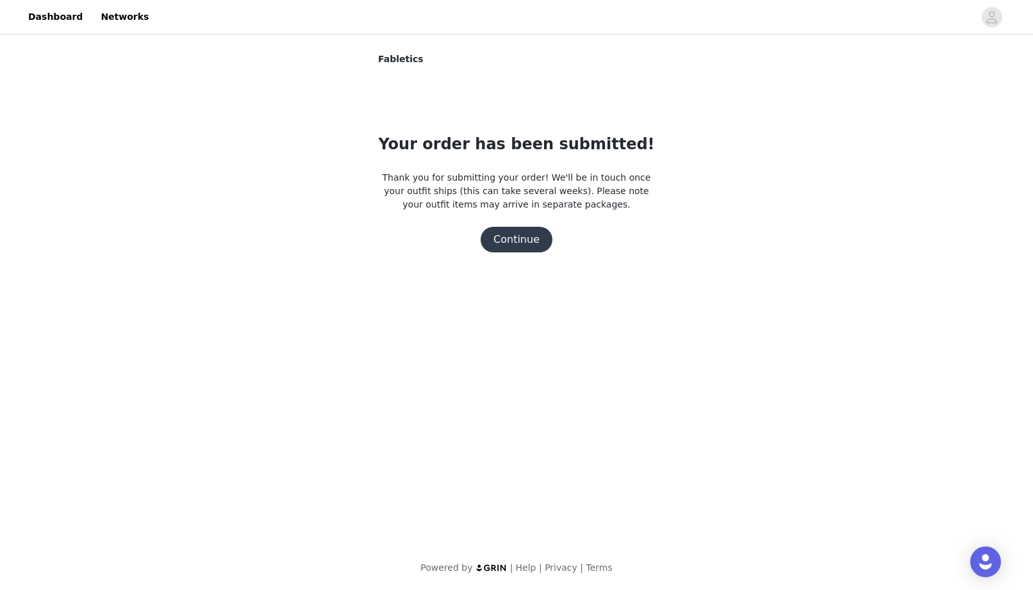
scroll to position [0, 0]
click at [531, 233] on button "Continue" at bounding box center [517, 240] width 72 height 26
